Goal: Information Seeking & Learning: Learn about a topic

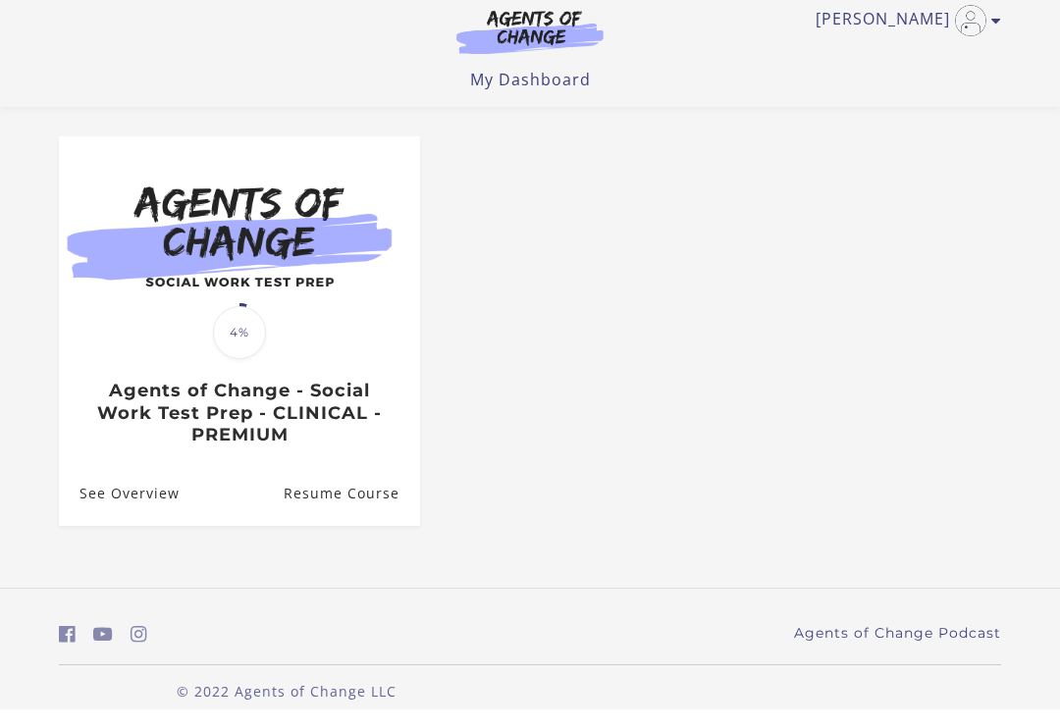
scroll to position [148, 0]
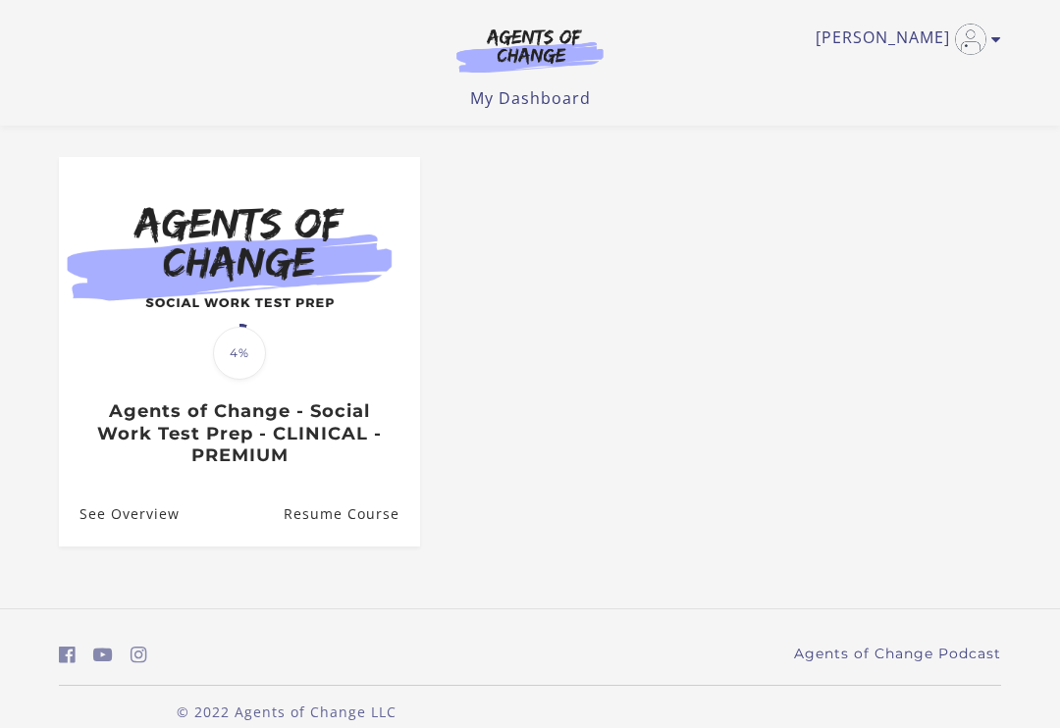
click at [360, 514] on link "Resume Course" at bounding box center [352, 514] width 136 height 64
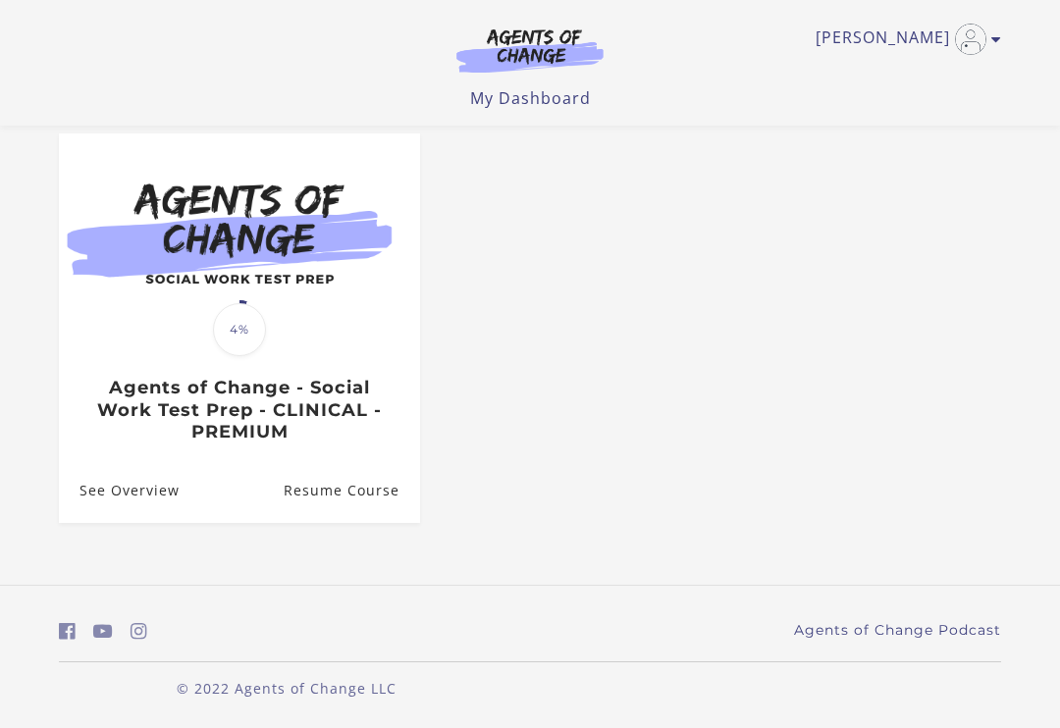
click at [344, 478] on link "Resume Course" at bounding box center [352, 490] width 136 height 64
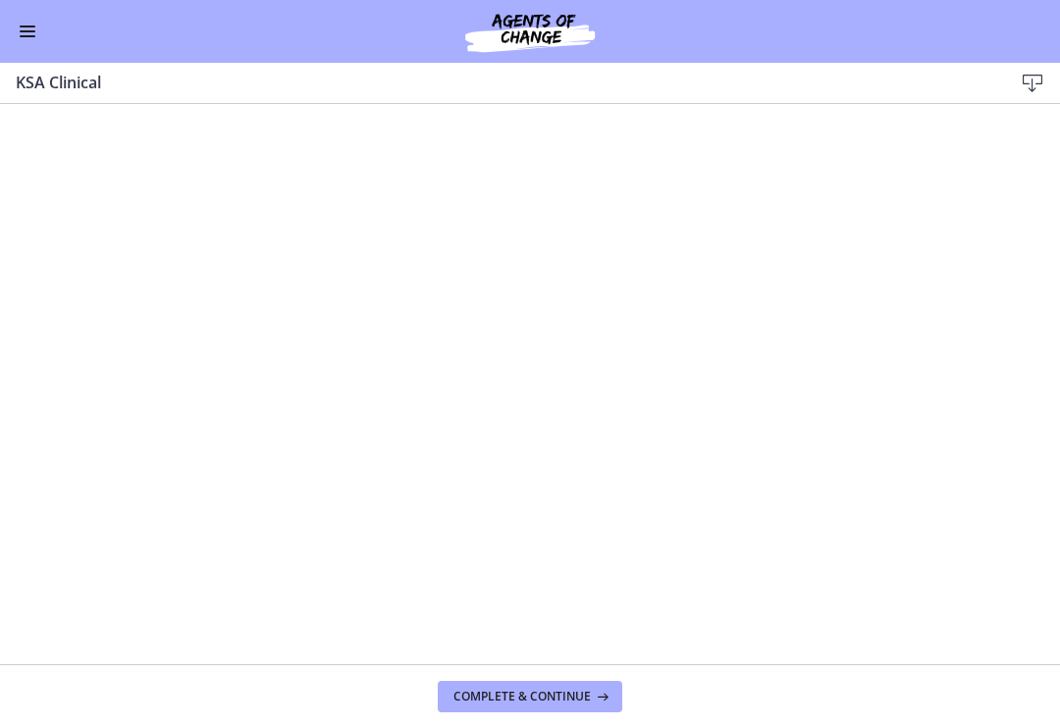
click at [549, 685] on button "Complete & continue" at bounding box center [530, 696] width 185 height 31
click at [566, 711] on button "Complete & continue" at bounding box center [530, 696] width 185 height 31
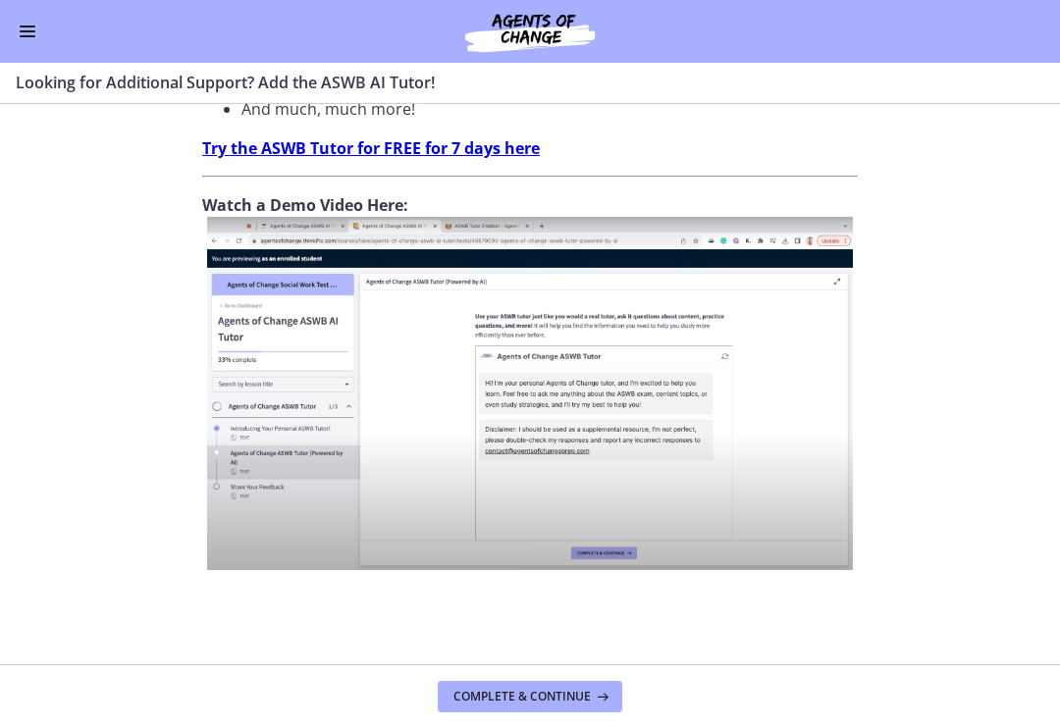
scroll to position [766, 0]
click at [553, 709] on button "Complete & continue" at bounding box center [530, 696] width 185 height 31
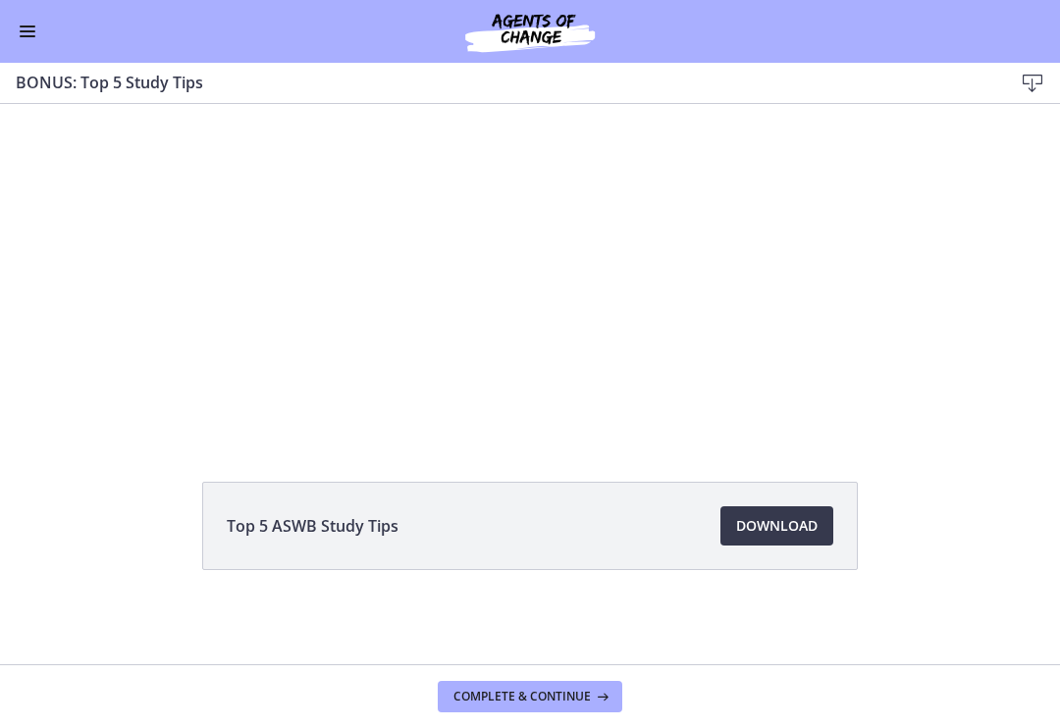
click at [884, 135] on div "Tap for sound @keyframes VOLUME_SMALL_WAVE_FLASH { 0% { opacity: 0; } 33% { opa…" at bounding box center [529, 199] width 789 height 412
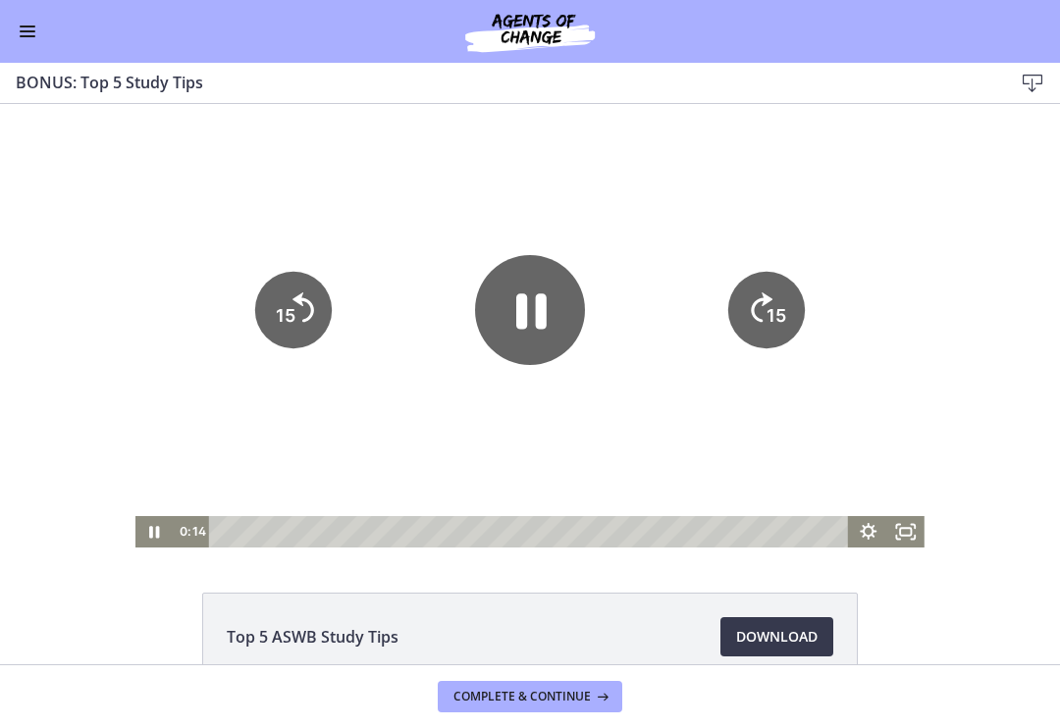
click at [780, 636] on span "Download Opens in a new window" at bounding box center [776, 637] width 81 height 24
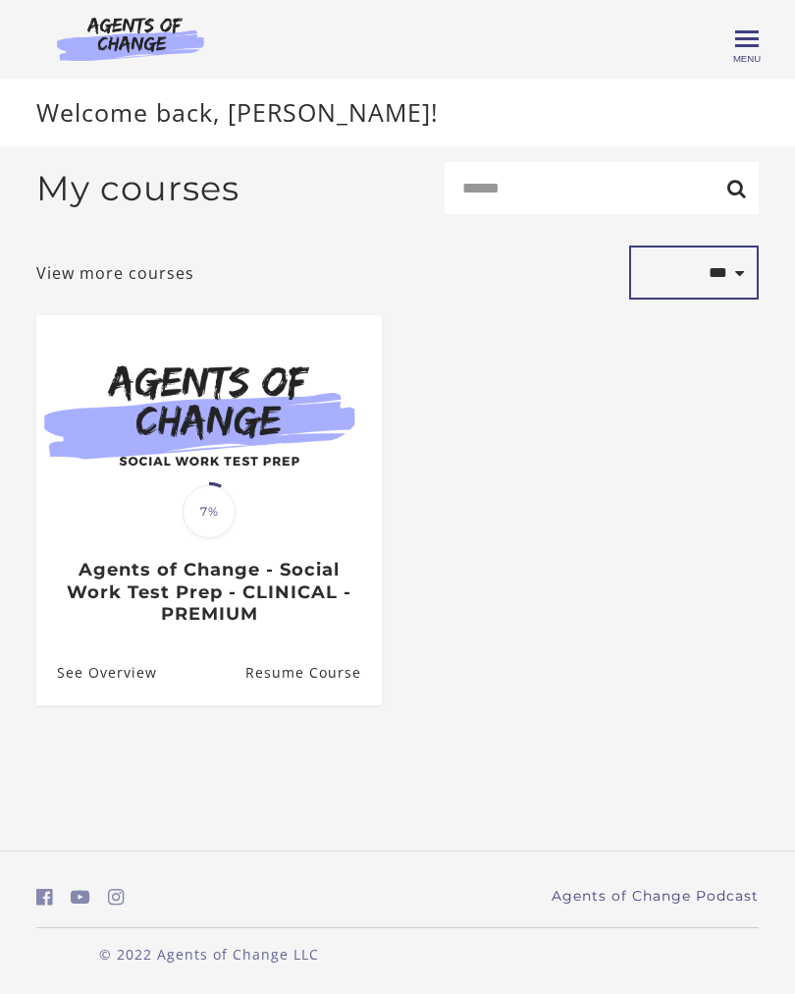
click at [742, 268] on select "**********" at bounding box center [694, 272] width 130 height 54
select select "*********"
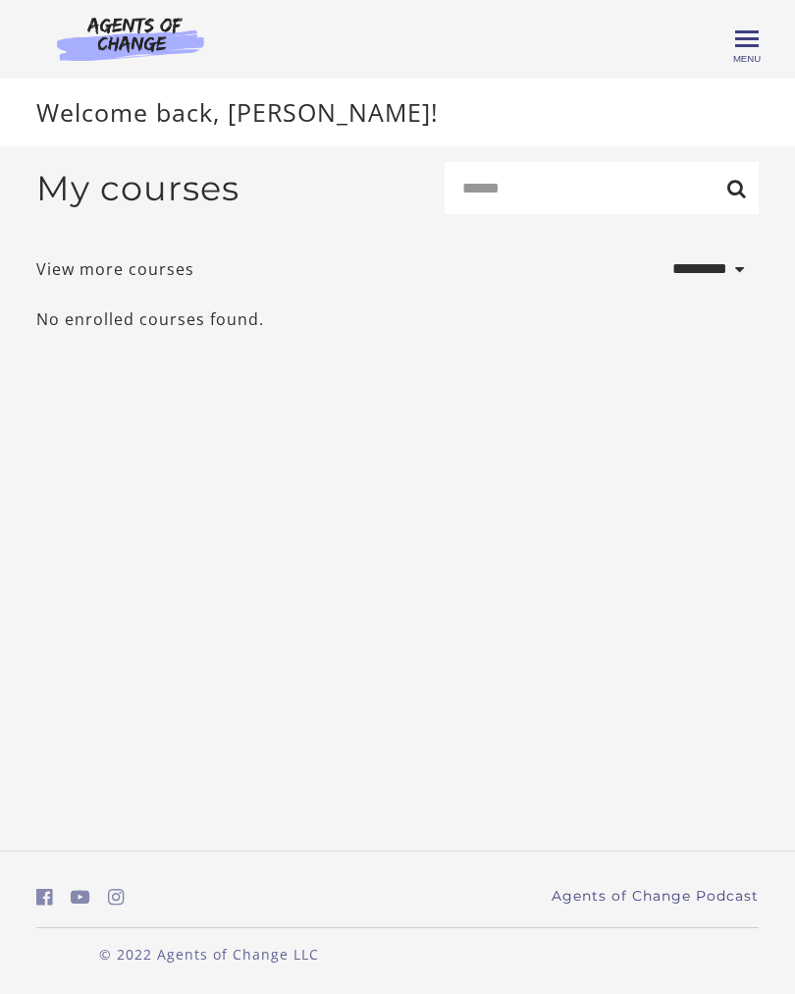
select select "*********"
click at [88, 280] on link "View more courses" at bounding box center [115, 273] width 158 height 24
select select "*********"
click at [208, 192] on h2 "My courses" at bounding box center [137, 188] width 203 height 41
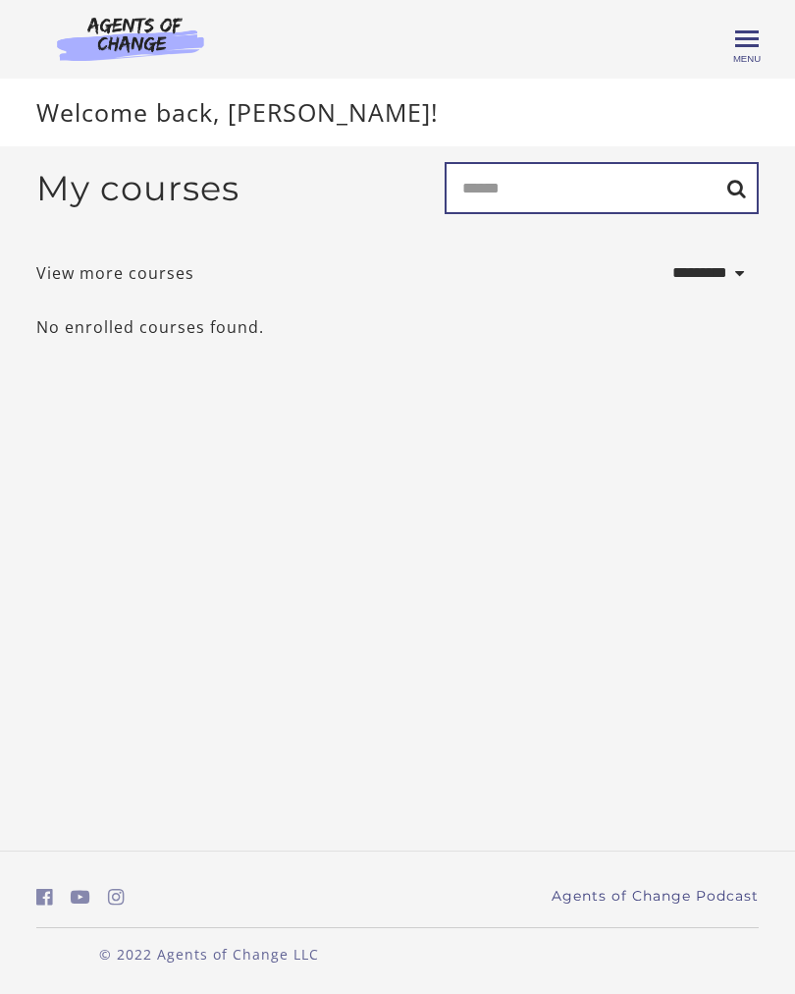
click at [581, 177] on input "Search" at bounding box center [602, 188] width 314 height 52
click at [520, 348] on div "**********" at bounding box center [398, 258] width 754 height 224
click at [743, 41] on span "Toggle menu" at bounding box center [747, 39] width 24 height 24
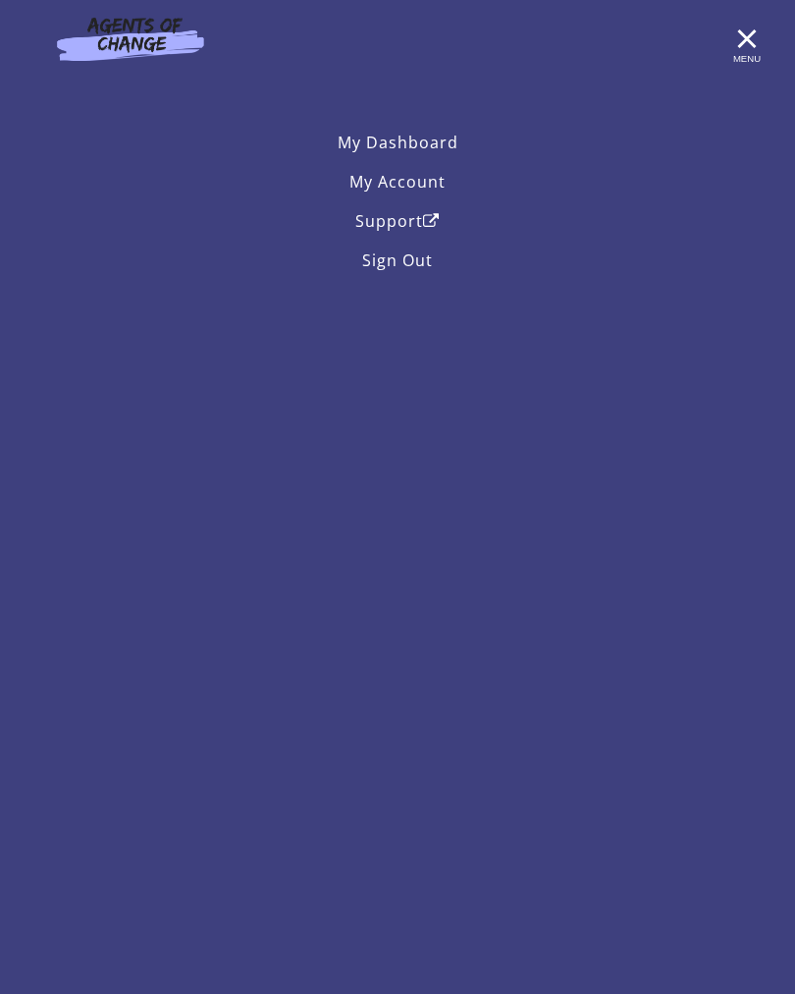
click at [418, 188] on link "My Account" at bounding box center [397, 181] width 723 height 39
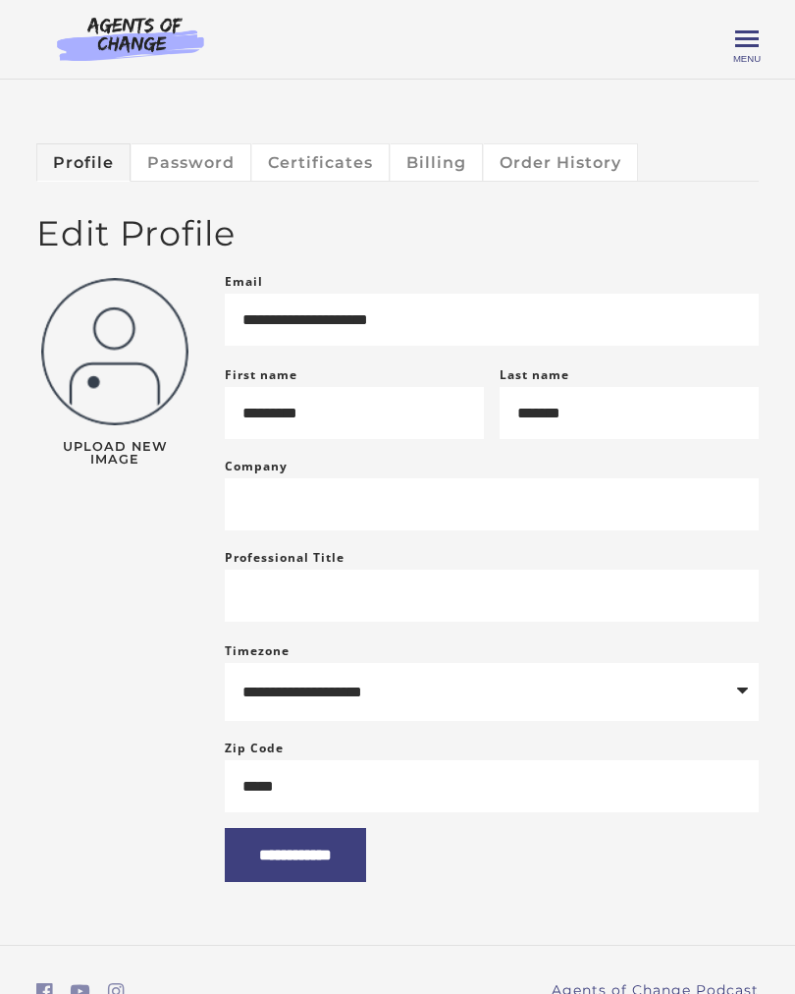
click at [585, 160] on link "Order History" at bounding box center [561, 161] width 154 height 37
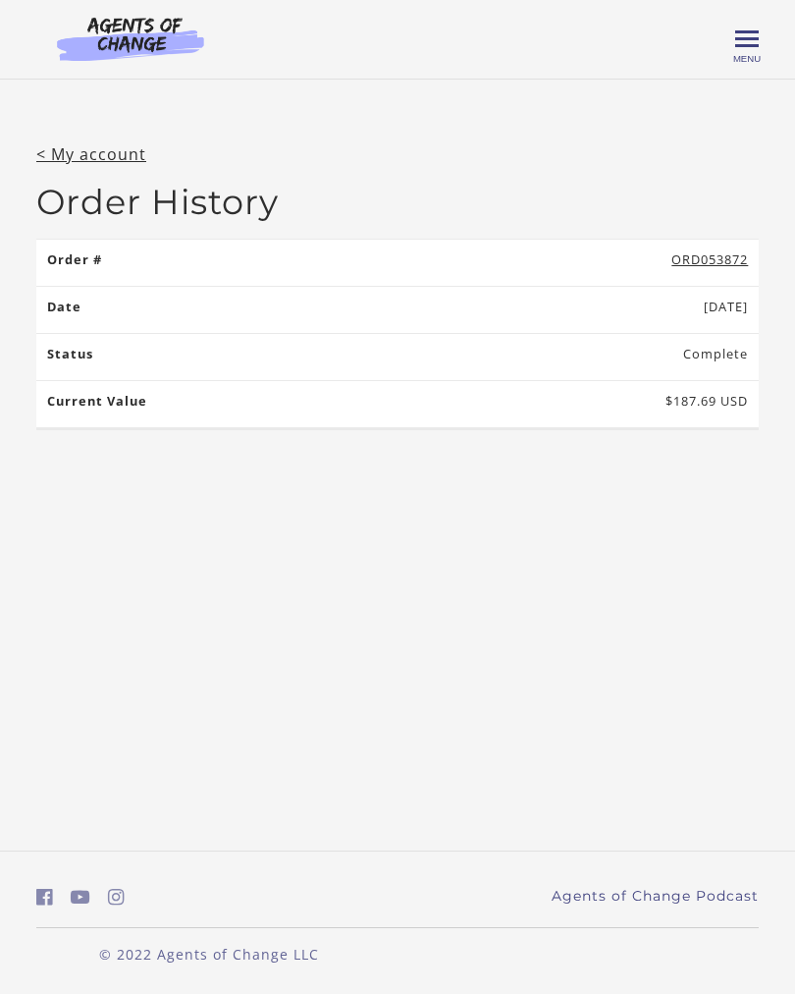
click at [740, 40] on span "Toggle menu" at bounding box center [747, 38] width 24 height 3
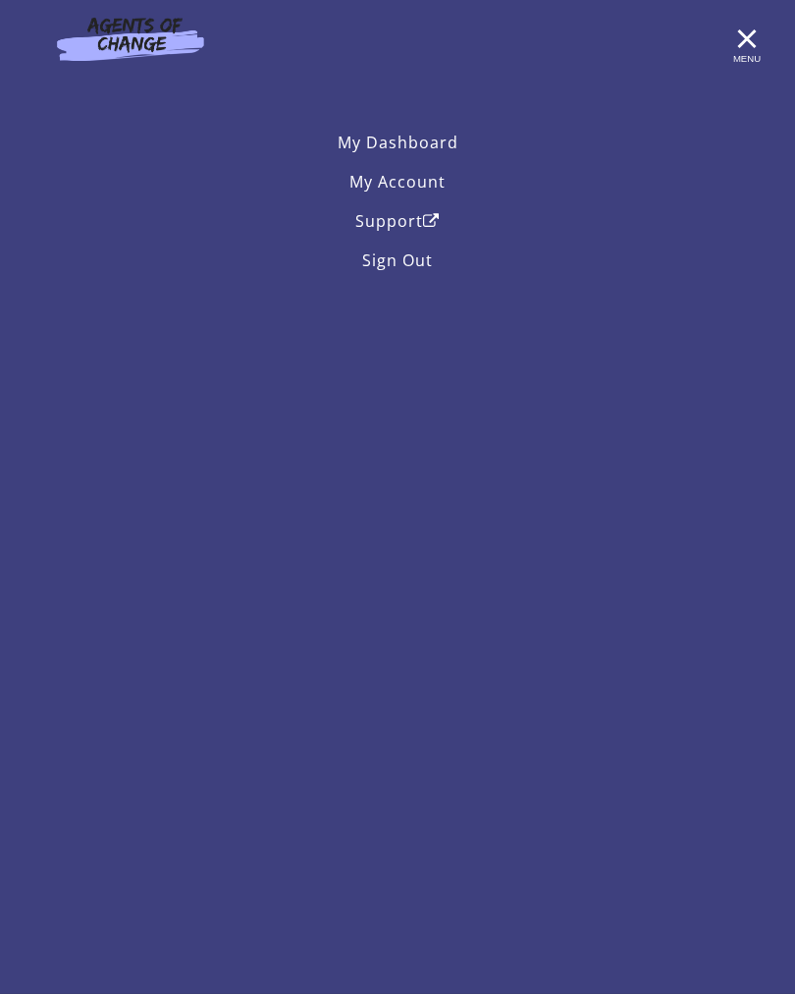
click at [479, 94] on nav "My Dashboard My Account Support Sign Out" at bounding box center [397, 185] width 723 height 188
click at [419, 232] on link "Support" at bounding box center [397, 220] width 723 height 39
click at [438, 146] on link "My Dashboard" at bounding box center [397, 142] width 723 height 39
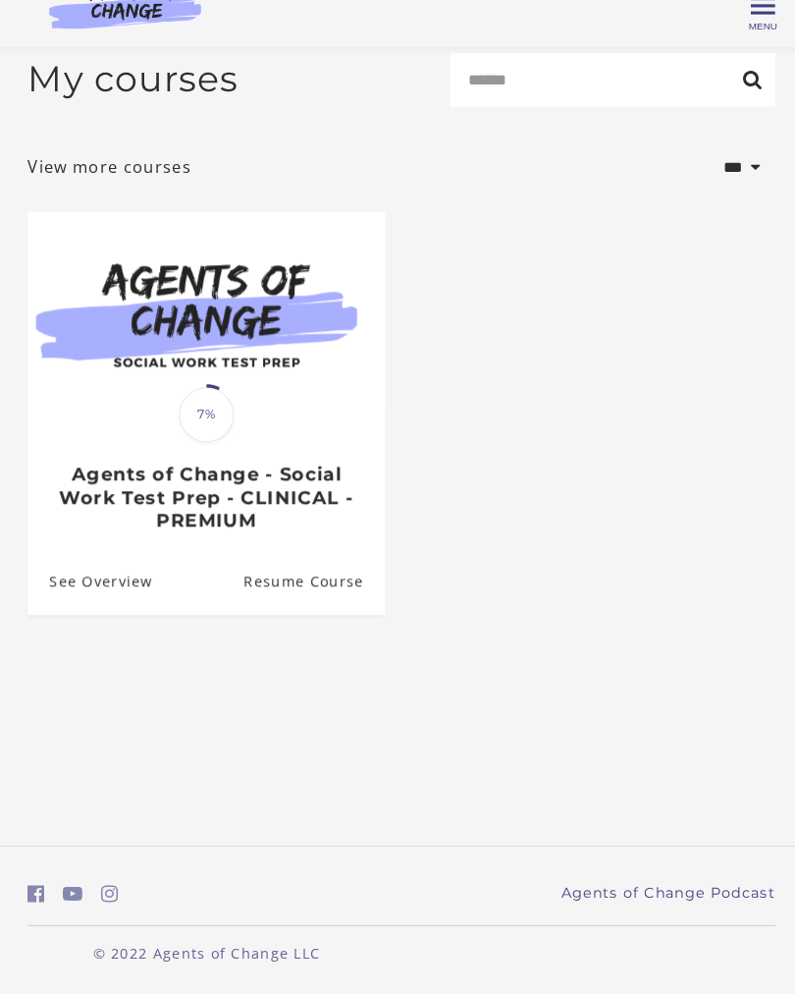
click at [115, 563] on link "See Overview" at bounding box center [96, 595] width 121 height 64
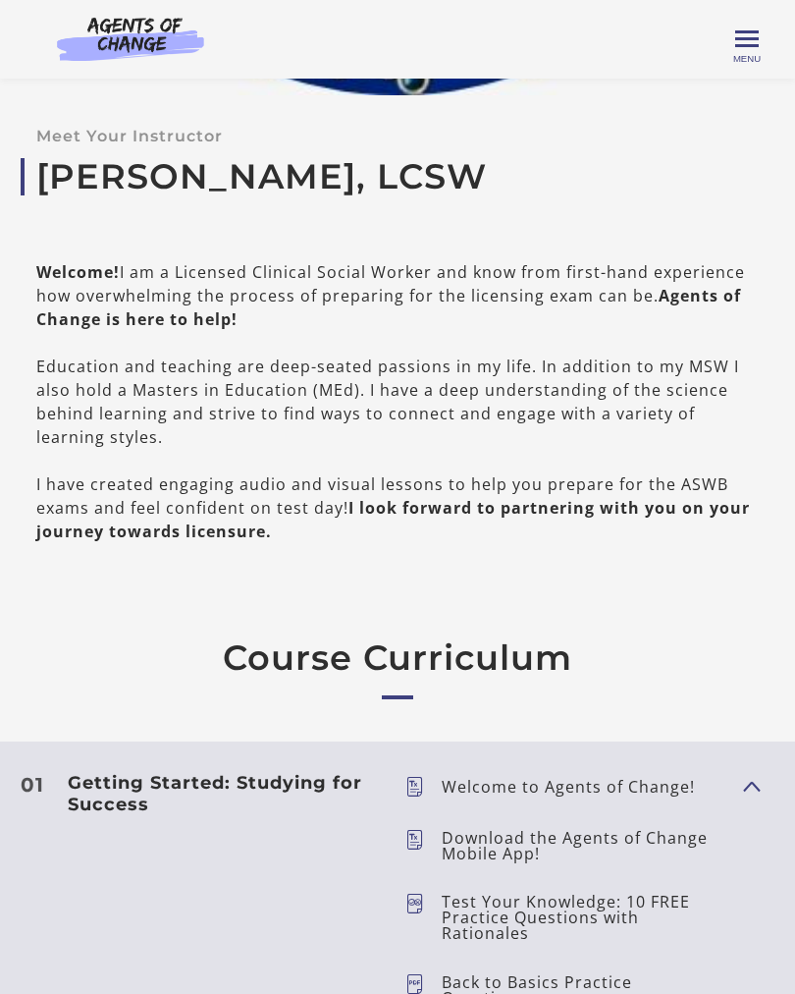
scroll to position [2075, 0]
click at [692, 300] on b "Agents of Change is here to help!" at bounding box center [388, 308] width 705 height 45
click at [692, 302] on b "Agents of Change is here to help!" at bounding box center [388, 308] width 705 height 45
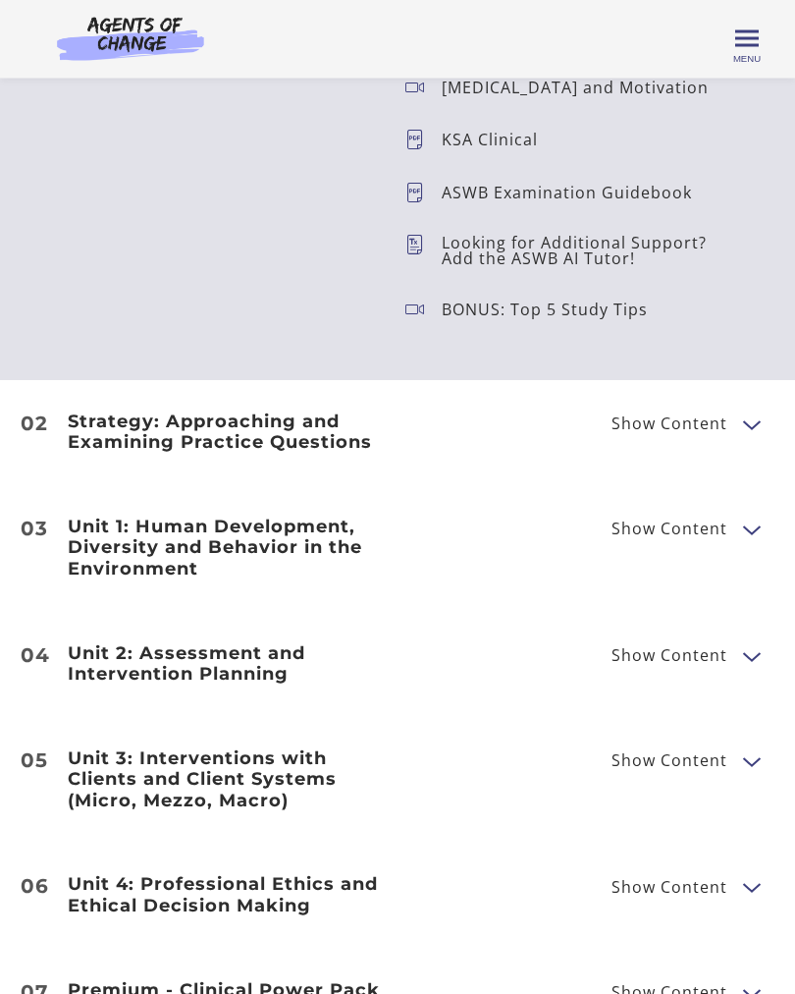
scroll to position [3167, 0]
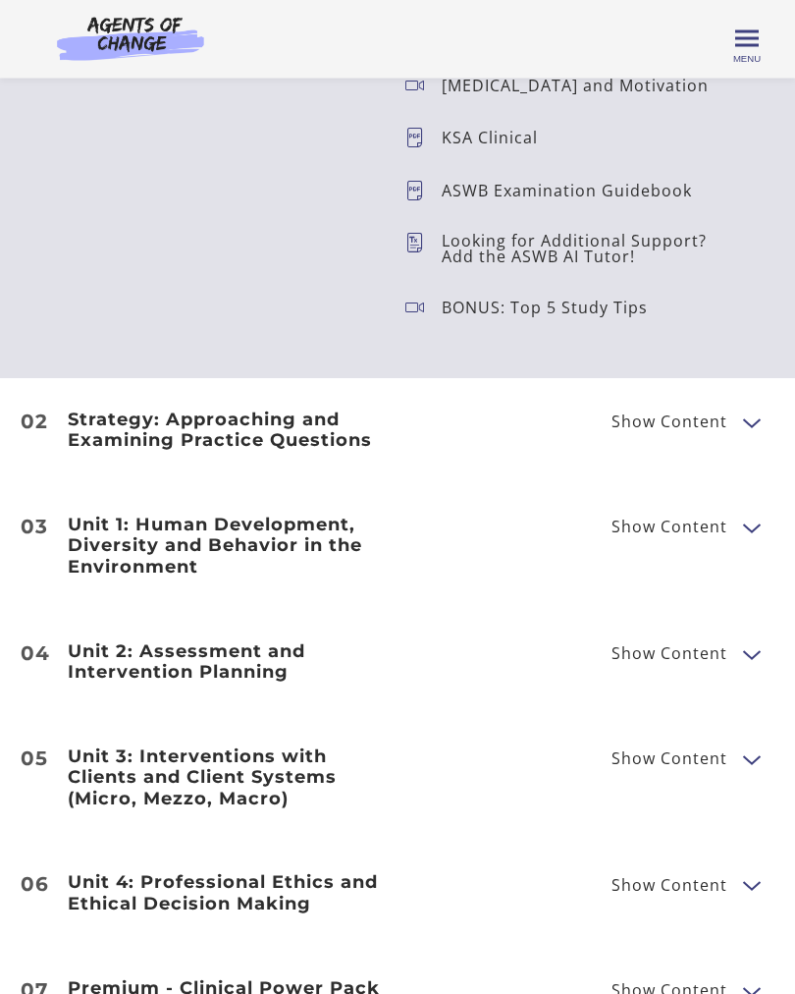
click at [277, 426] on h3 "Strategy: Approaching and Examining Practice Questions" at bounding box center [229, 431] width 322 height 42
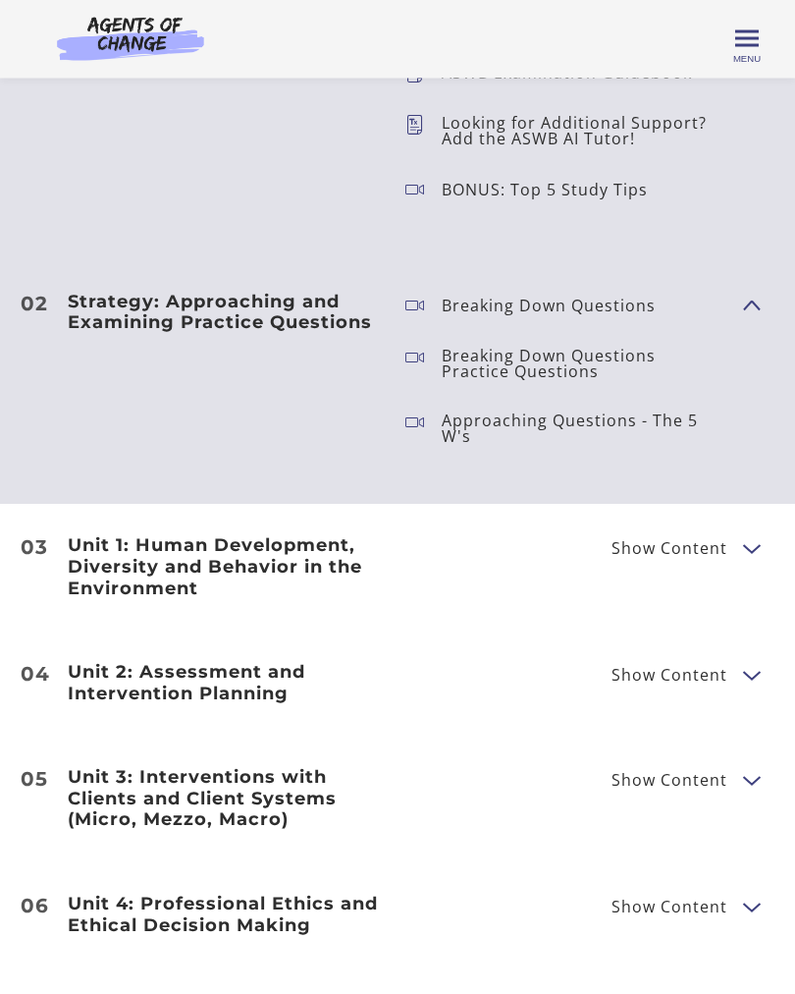
scroll to position [3286, 0]
click at [247, 565] on h3 "Unit 1: Human Development, Diversity and Behavior in the Environment" at bounding box center [229, 567] width 322 height 64
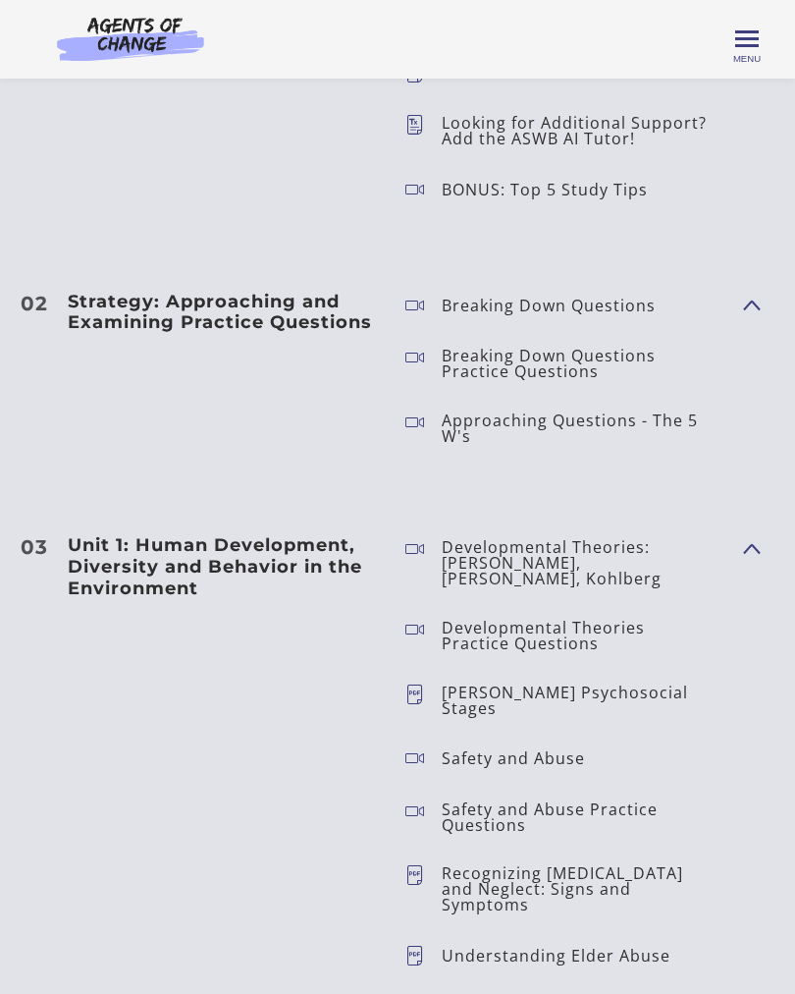
click at [417, 547] on icon at bounding box center [423, 562] width 36 height 47
click at [555, 558] on p "Developmental Theories: Erikson, Piaget, Kohlberg" at bounding box center [585, 562] width 286 height 47
click at [539, 549] on p "Developmental Theories: Erikson, Piaget, Kohlberg" at bounding box center [585, 562] width 286 height 47
click at [743, 546] on span "Show Content" at bounding box center [743, 547] width 0 height 173
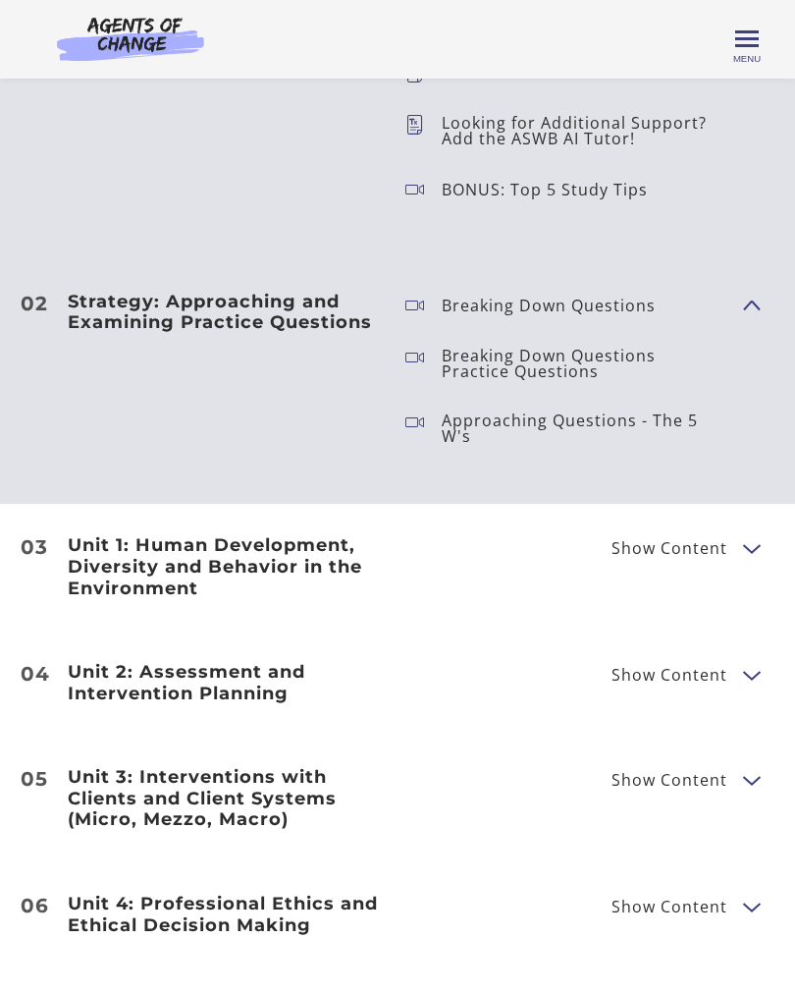
click at [638, 556] on span "Show Content" at bounding box center [670, 548] width 116 height 16
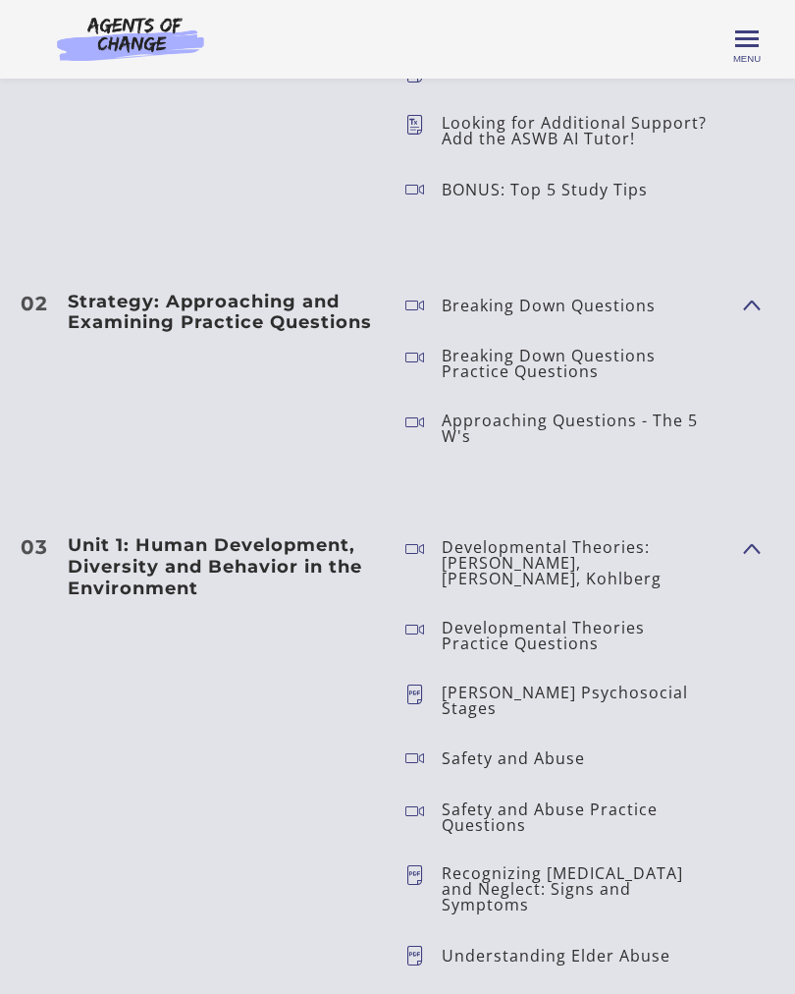
click at [548, 554] on p "Developmental Theories: Erikson, Piaget, Kohlberg" at bounding box center [585, 562] width 286 height 47
click at [430, 554] on icon at bounding box center [423, 562] width 36 height 47
click at [419, 540] on icon at bounding box center [423, 562] width 36 height 47
click at [225, 557] on h3 "Unit 1: Human Development, Diversity and Behavior in the Environment" at bounding box center [229, 567] width 322 height 64
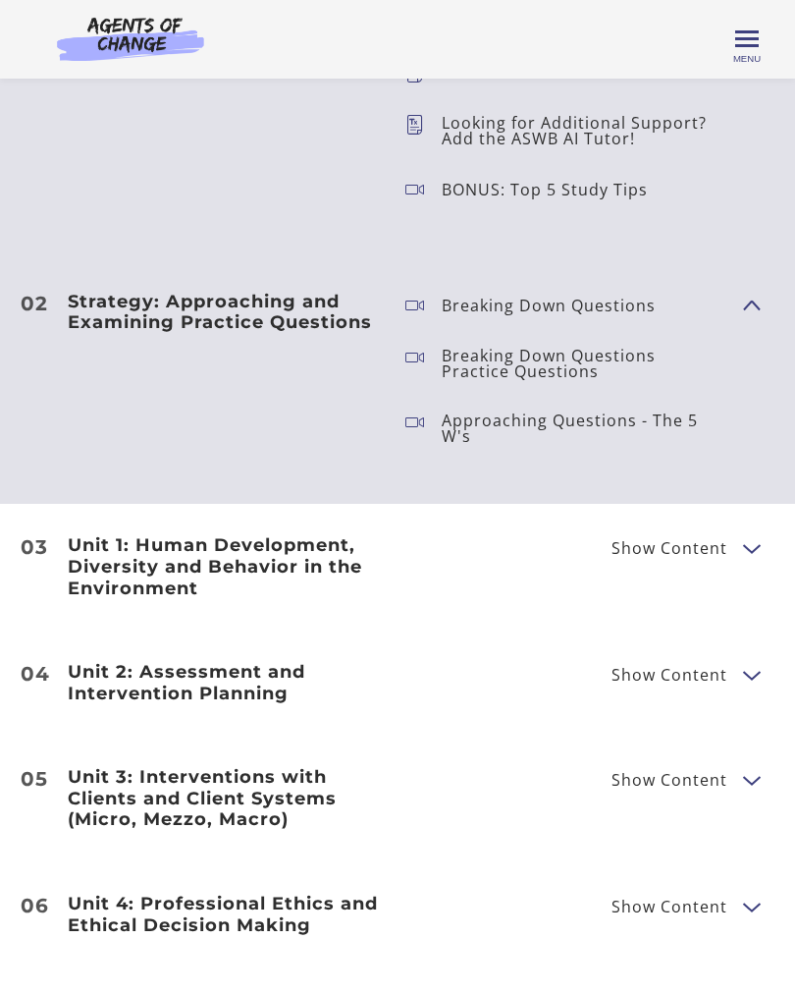
click at [153, 554] on h3 "Unit 1: Human Development, Diversity and Behavior in the Environment" at bounding box center [229, 567] width 322 height 64
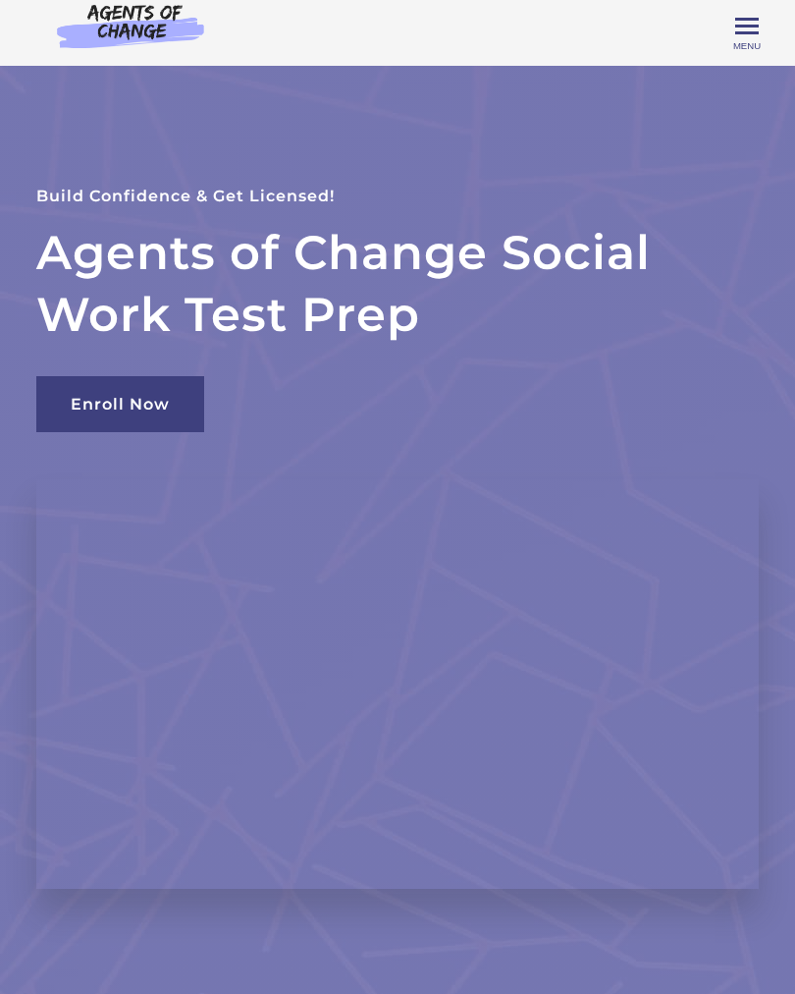
scroll to position [0, 0]
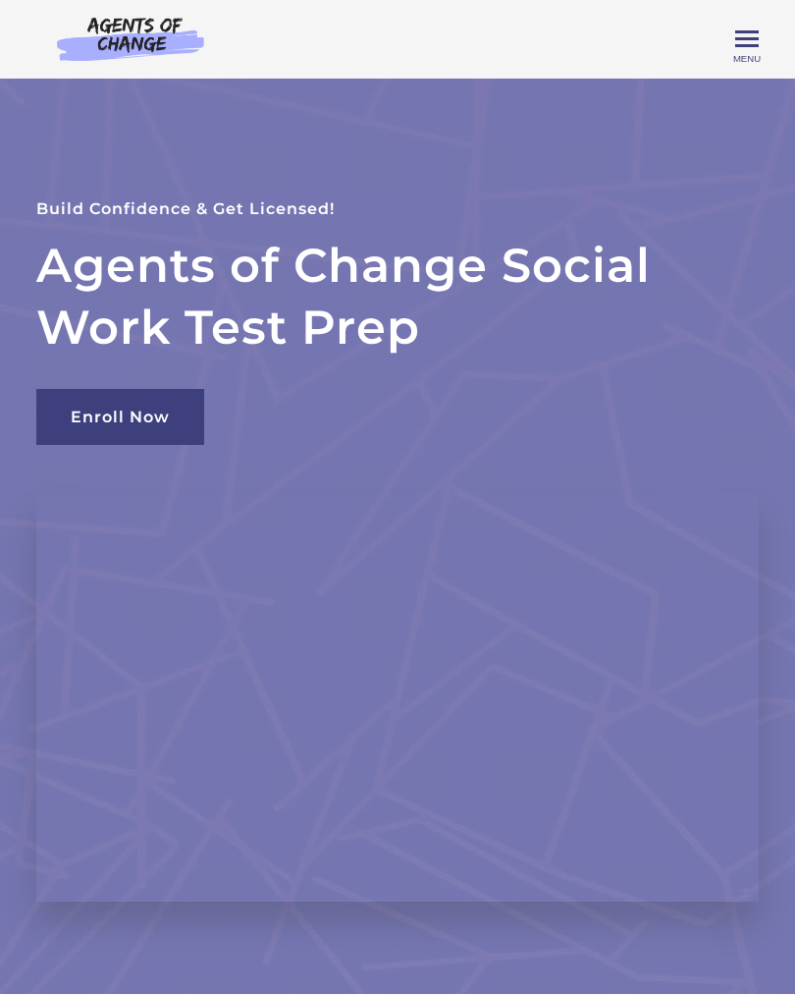
click at [740, 37] on span "Toggle menu" at bounding box center [747, 38] width 24 height 3
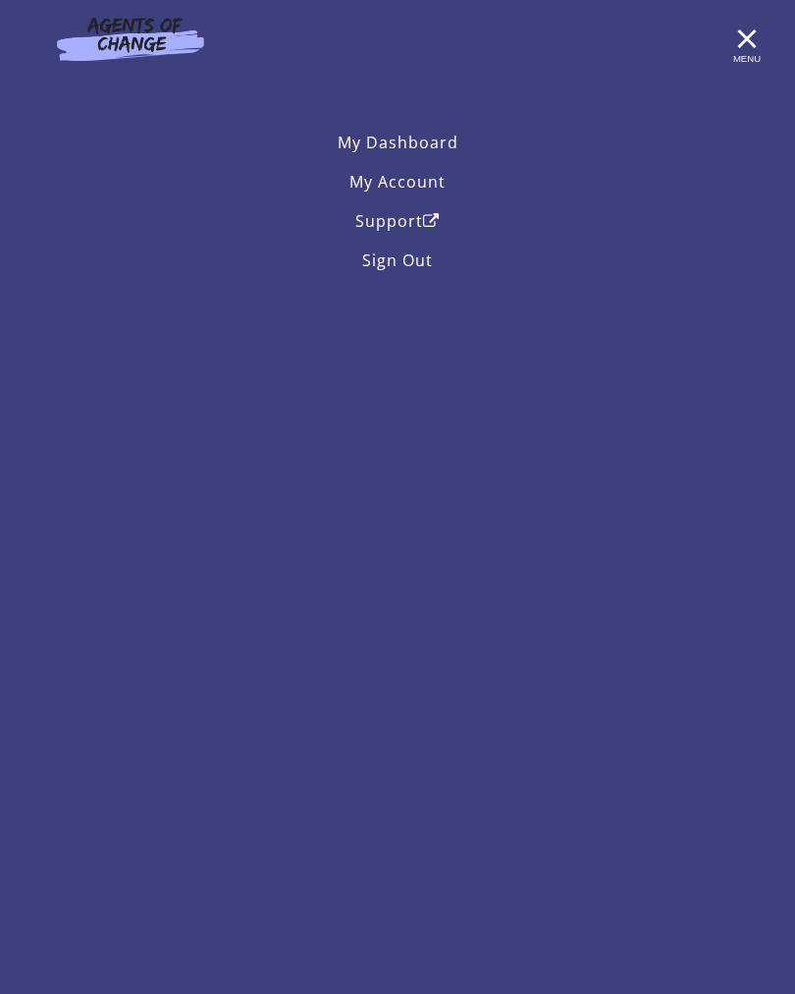
click at [422, 217] on link "Support" at bounding box center [397, 220] width 723 height 39
click at [436, 144] on link "My Dashboard" at bounding box center [397, 142] width 723 height 39
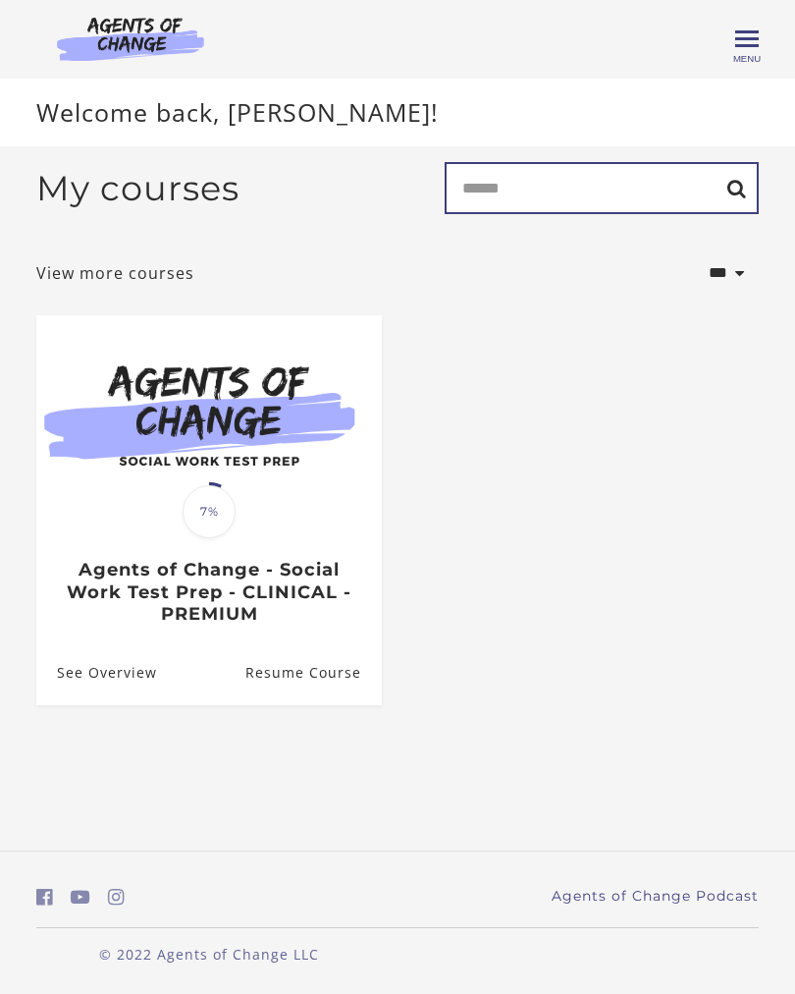
click at [722, 205] on input "Search" at bounding box center [602, 188] width 314 height 52
click at [739, 193] on input "*******" at bounding box center [602, 188] width 314 height 52
click at [743, 187] on input "*******" at bounding box center [602, 188] width 314 height 52
type input "*******"
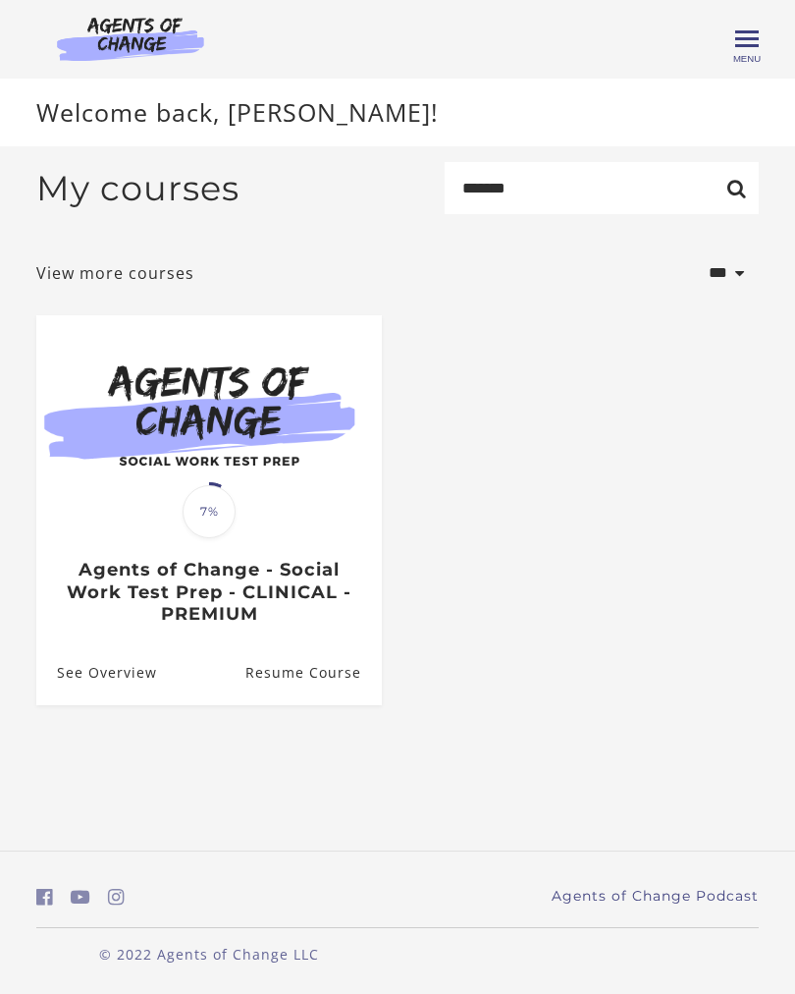
click at [744, 275] on select "**********" at bounding box center [694, 272] width 130 height 54
select select "**********"
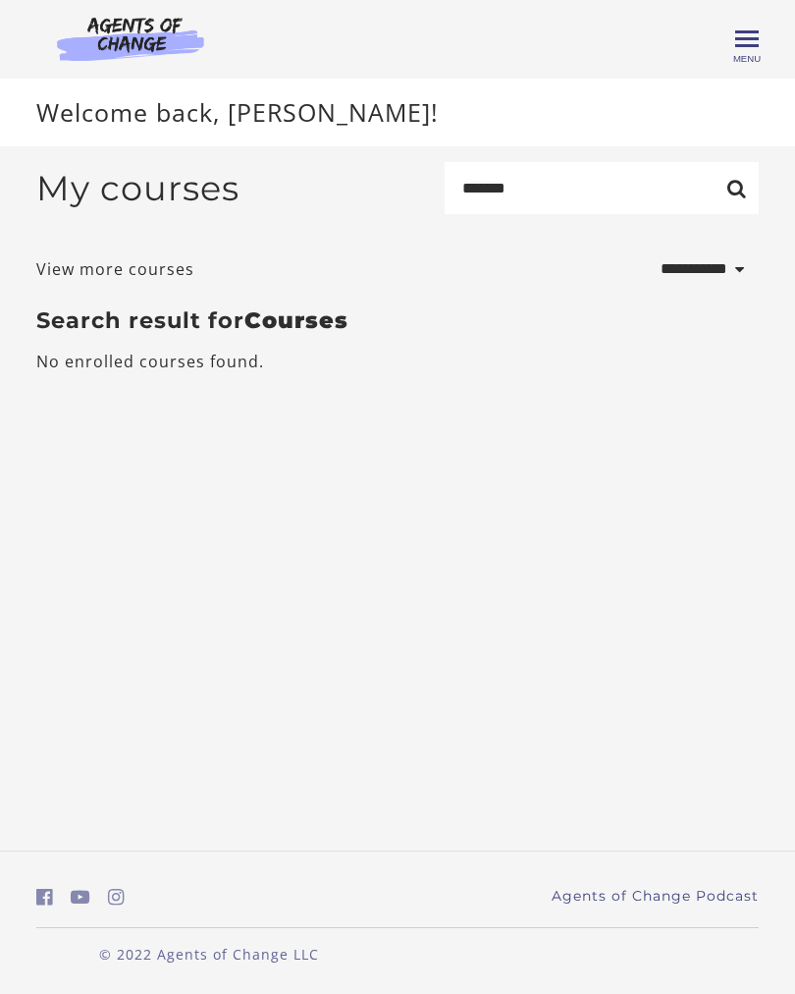
select select "**********"
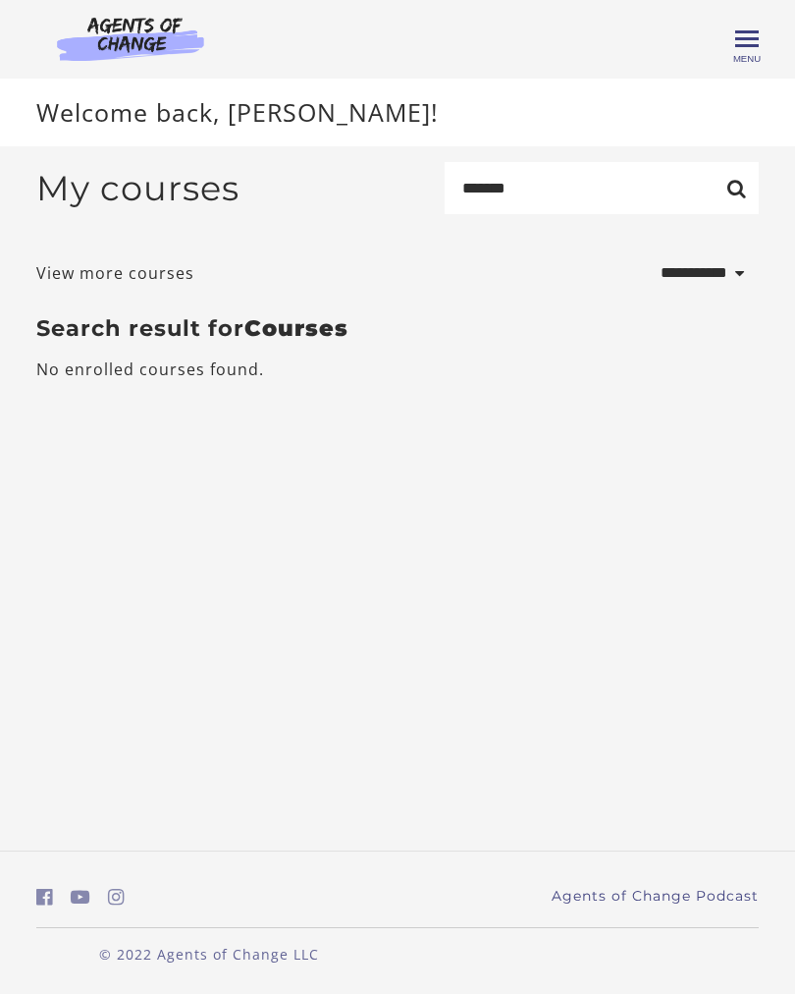
click at [728, 288] on select "**********" at bounding box center [694, 272] width 130 height 54
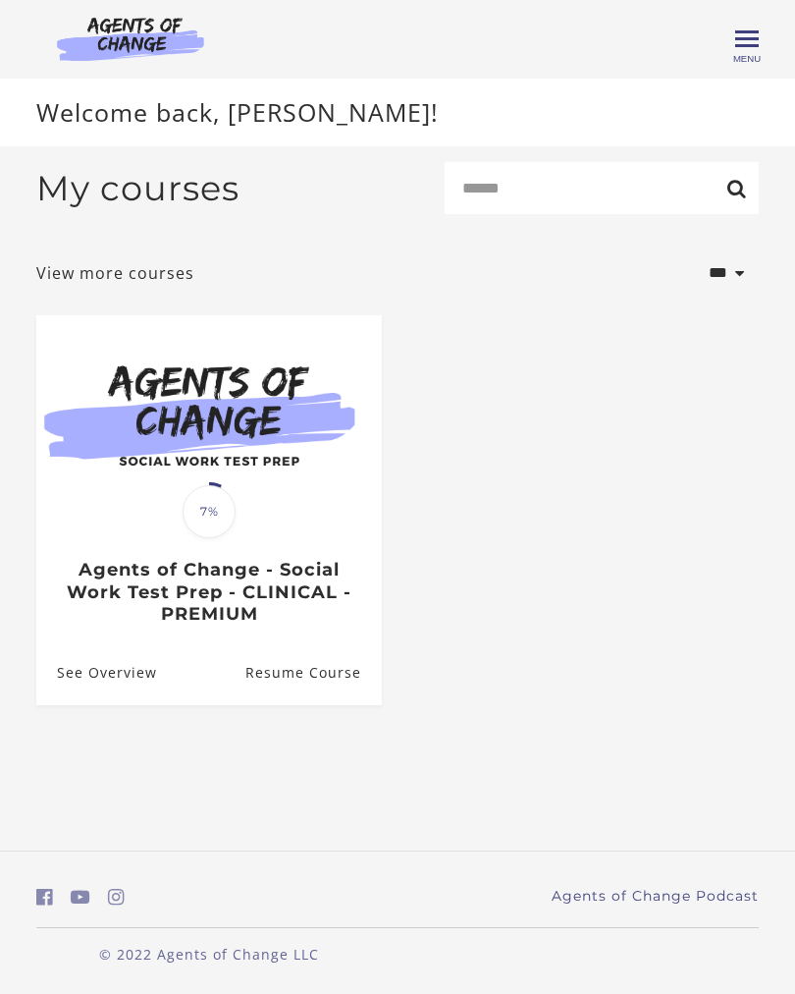
click at [314, 670] on link "Resume Course" at bounding box center [313, 673] width 136 height 64
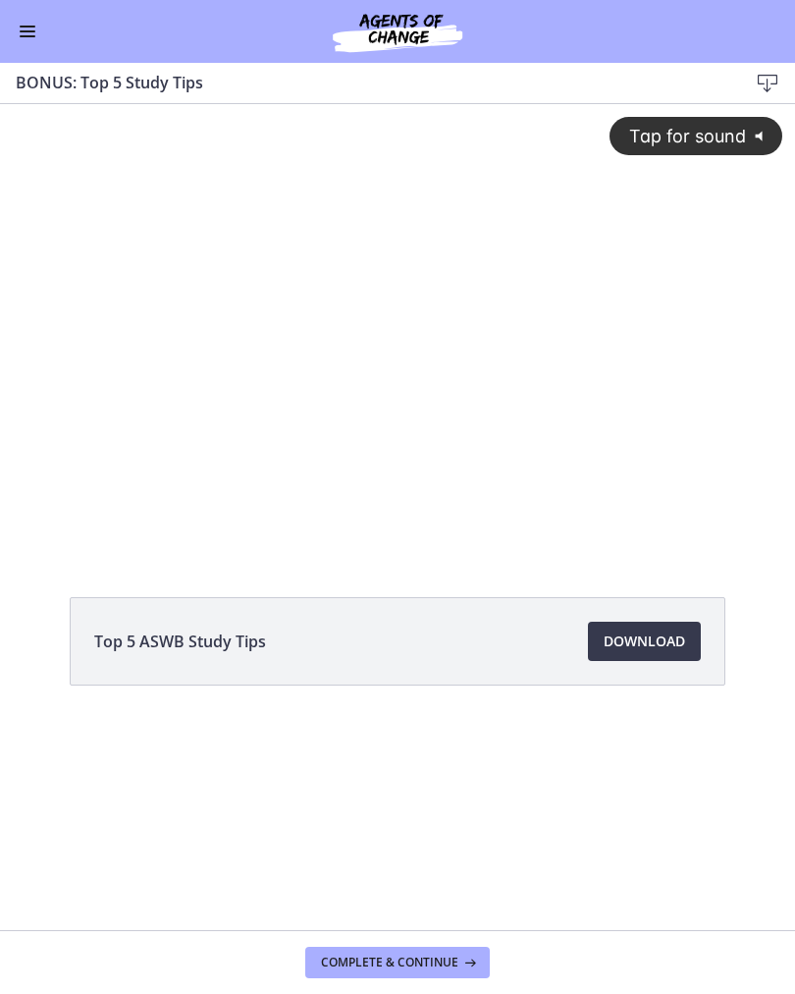
click at [402, 954] on span "Complete & continue" at bounding box center [389, 962] width 137 height 16
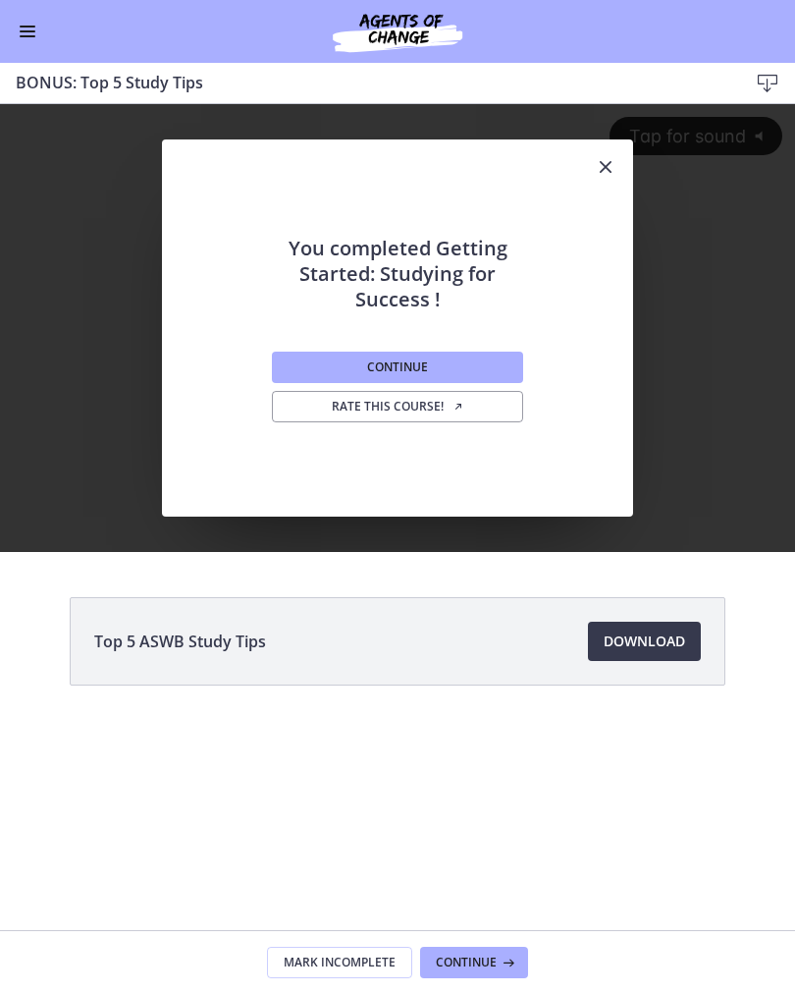
click at [491, 355] on button "Continue" at bounding box center [397, 366] width 251 height 31
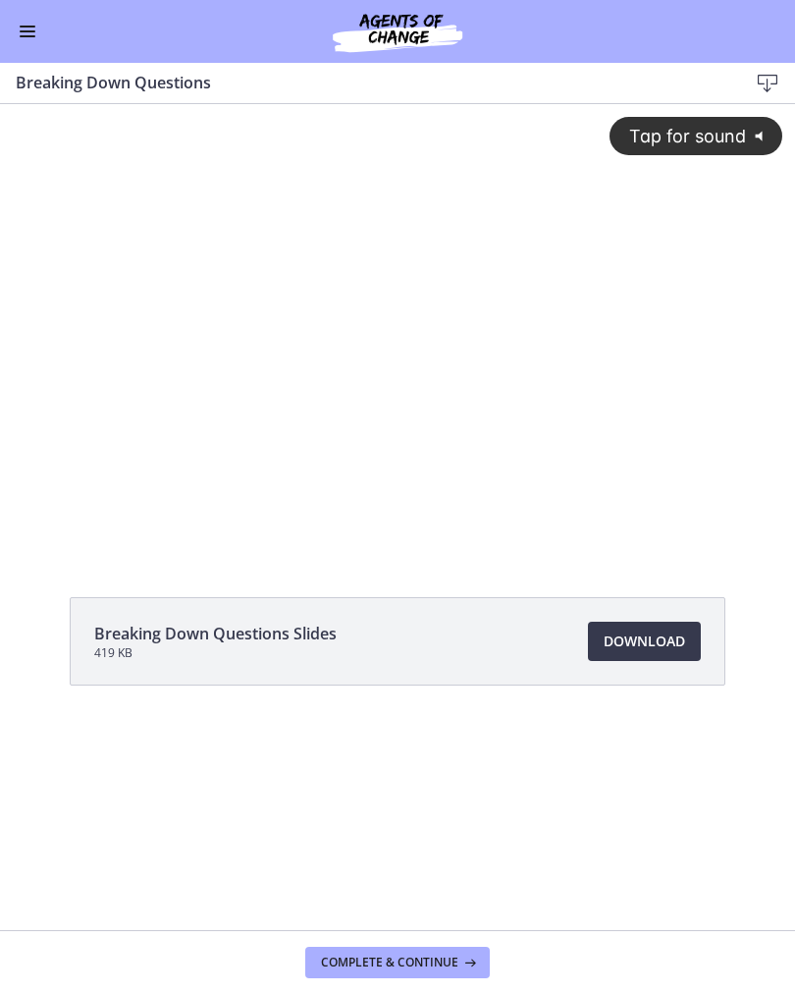
click at [743, 144] on span "Tap for sound" at bounding box center [679, 136] width 135 height 21
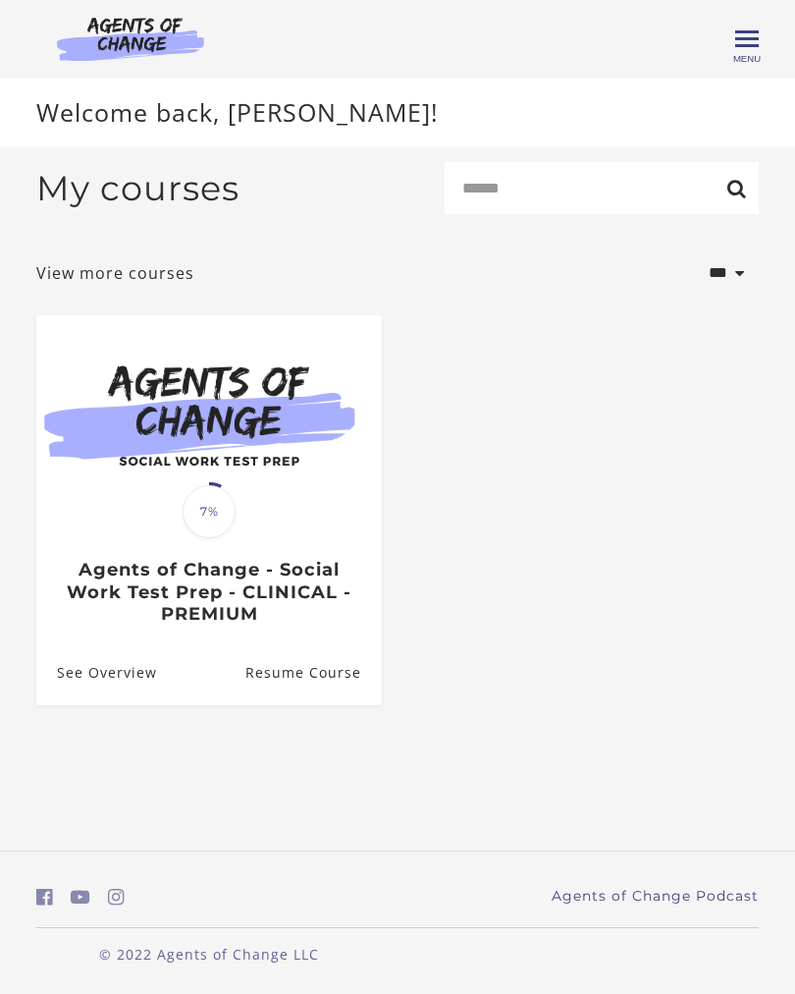
click at [286, 675] on link "Resume Course" at bounding box center [313, 673] width 136 height 64
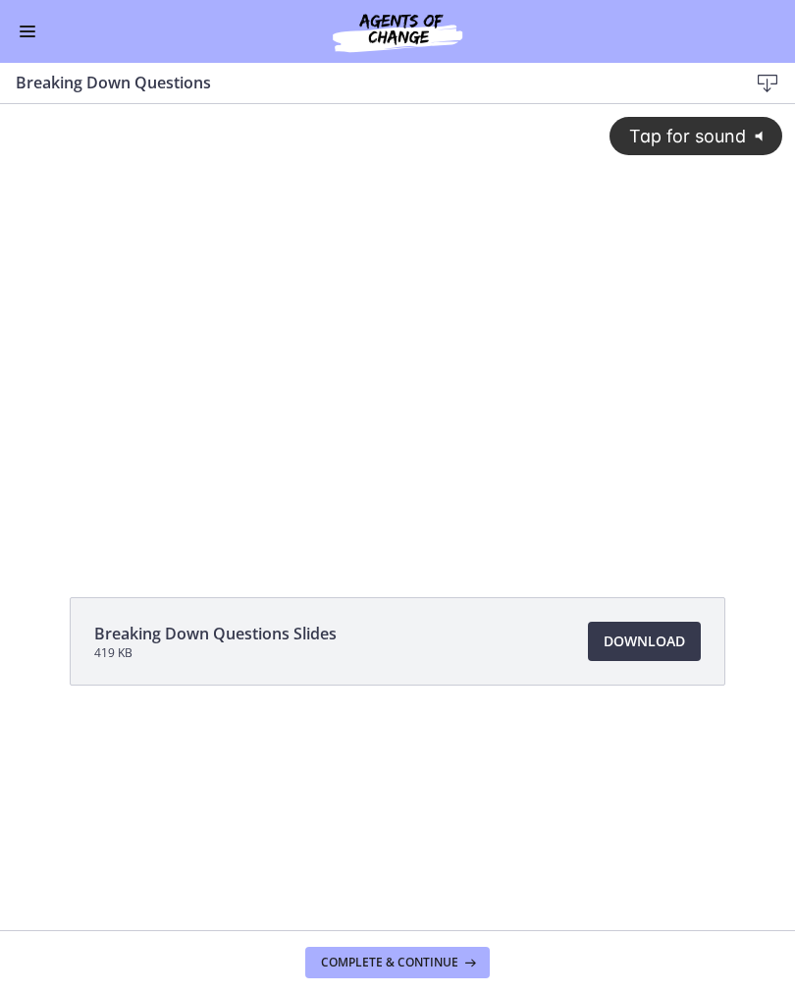
click at [762, 144] on icon "@keyframes VOLUME_SMALL_WAVE_FLASH { 0% { opacity: 0; } 33% { opacity: 1; } 66%…" at bounding box center [763, 136] width 34 height 34
click at [643, 645] on span "Download Opens in a new window" at bounding box center [644, 641] width 81 height 24
